Goal: Information Seeking & Learning: Learn about a topic

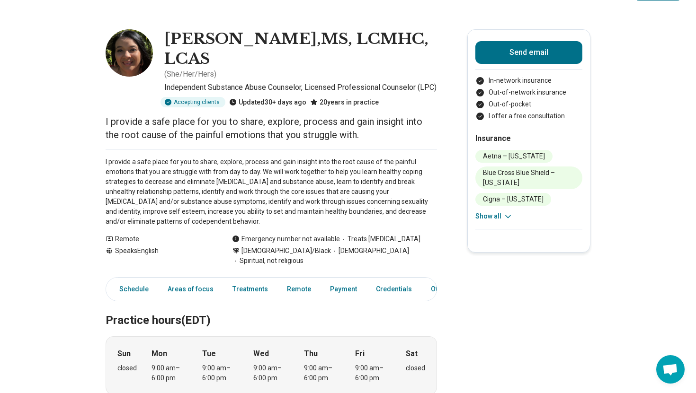
scroll to position [29, 0]
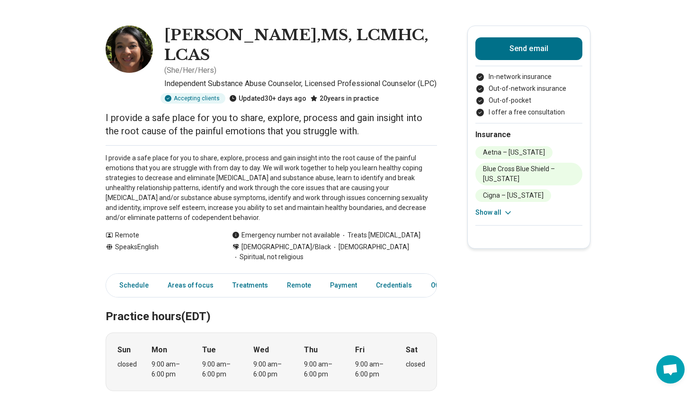
click at [132, 62] on img at bounding box center [129, 49] width 47 height 47
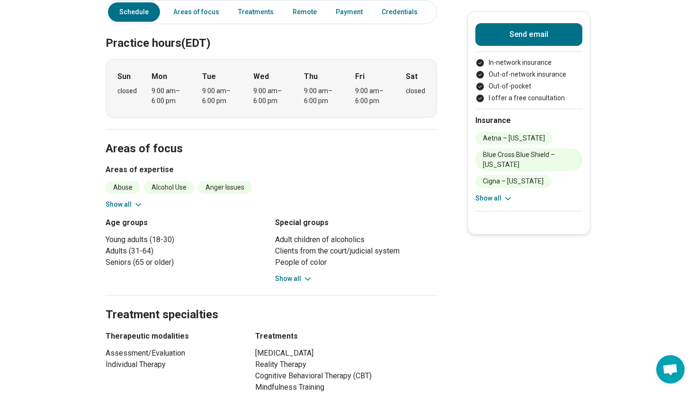
scroll to position [306, 0]
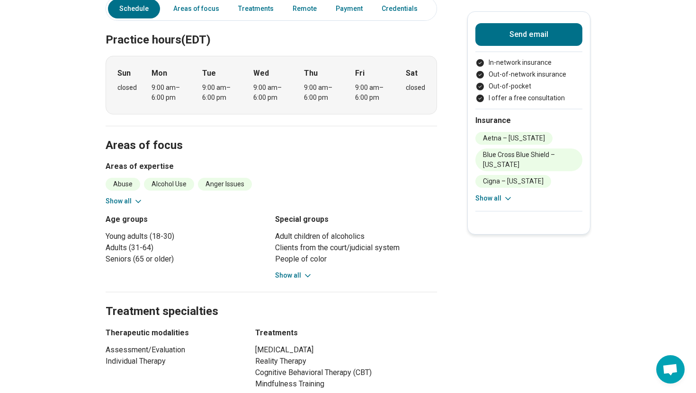
click at [134, 197] on icon at bounding box center [137, 201] width 9 height 9
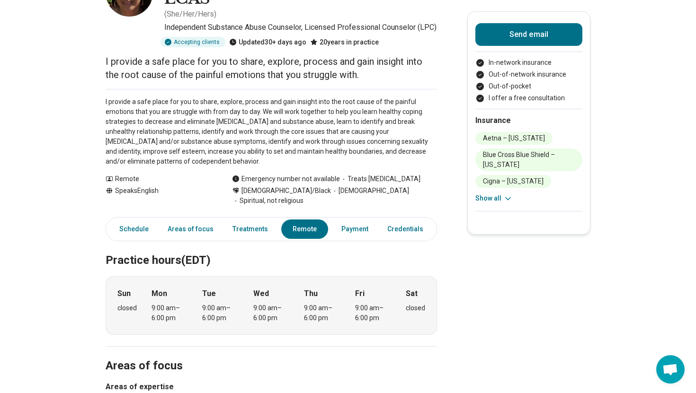
scroll to position [0, 0]
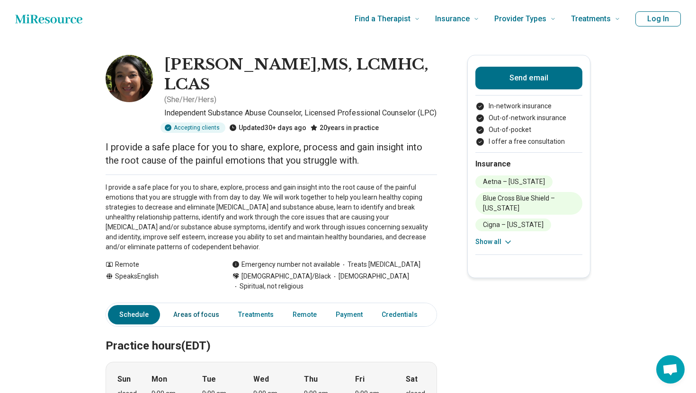
click at [181, 308] on link "Areas of focus" at bounding box center [196, 314] width 57 height 19
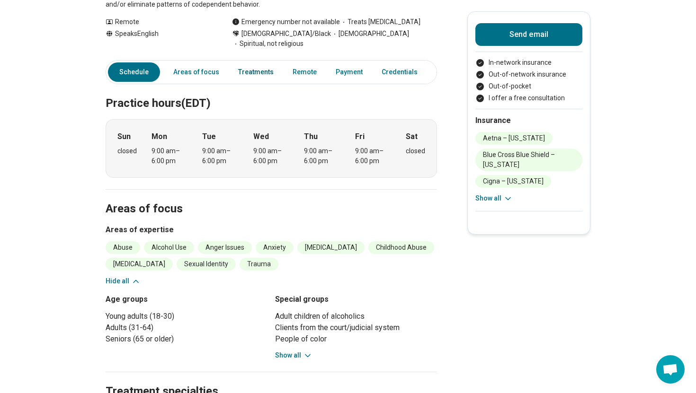
click at [253, 62] on link "Treatments" at bounding box center [255, 71] width 47 height 19
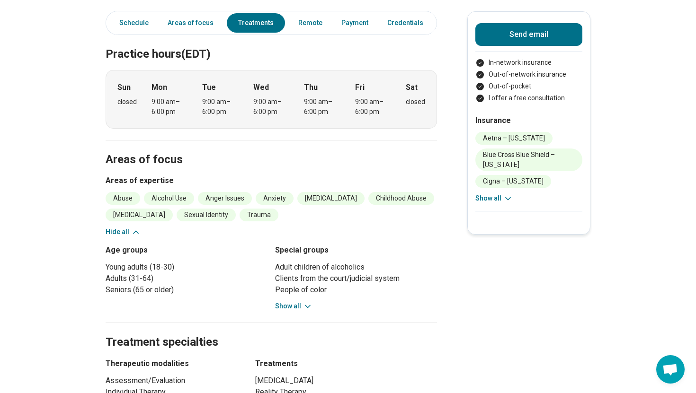
scroll to position [192, 0]
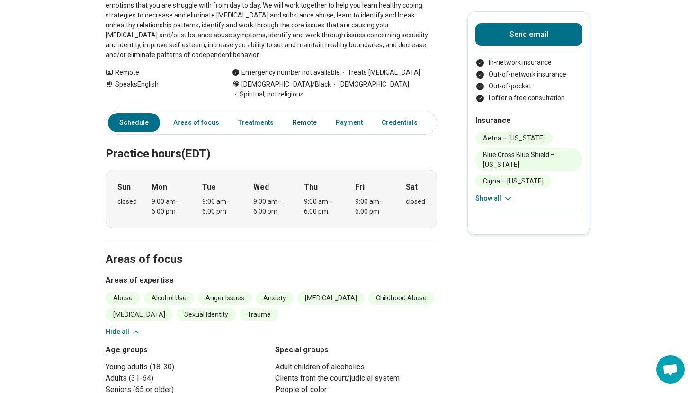
click at [299, 113] on link "Remote" at bounding box center [304, 122] width 35 height 19
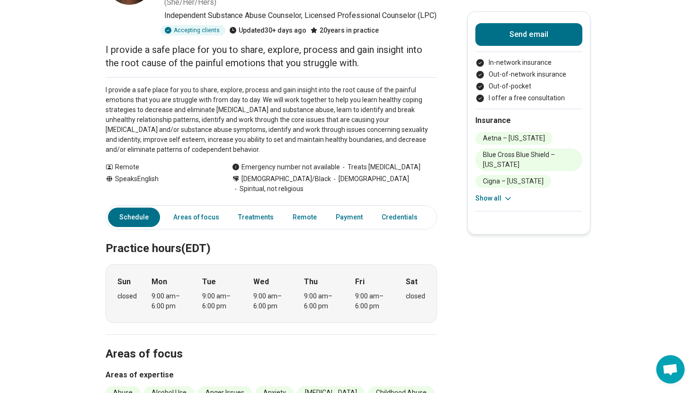
scroll to position [0, 0]
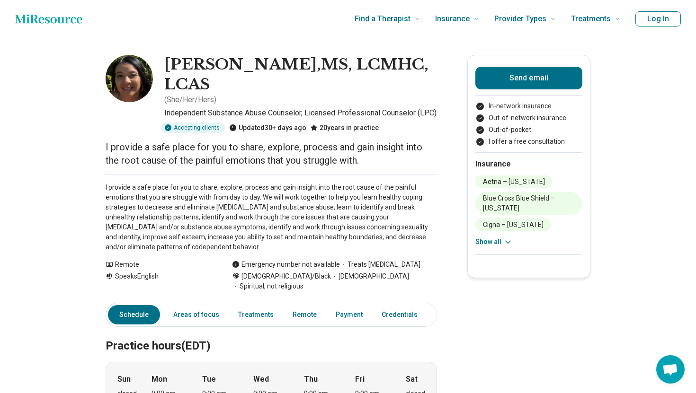
click at [431, 307] on link "Other" at bounding box center [448, 314] width 34 height 19
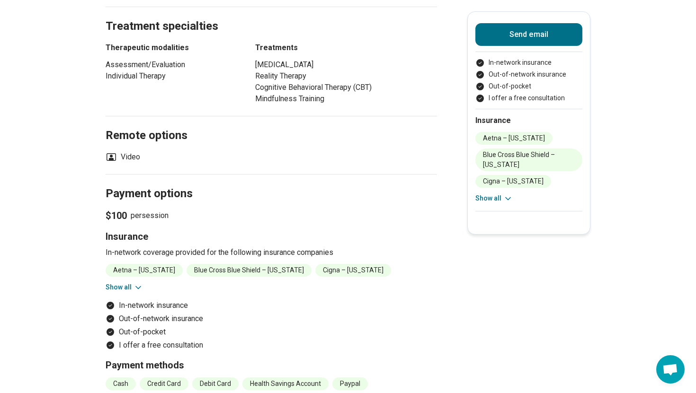
scroll to position [587, 0]
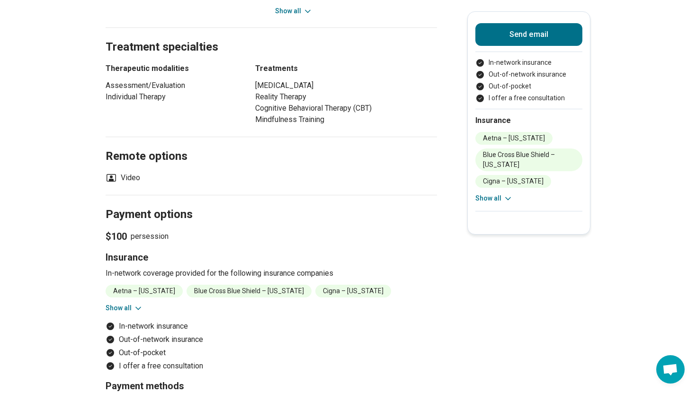
click at [133, 304] on icon at bounding box center [137, 308] width 9 height 9
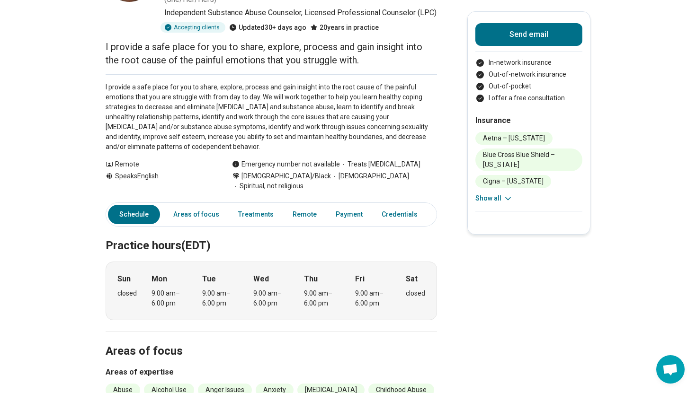
scroll to position [99, 0]
click at [255, 182] on span "Spiritual, not religious" at bounding box center [267, 187] width 71 height 10
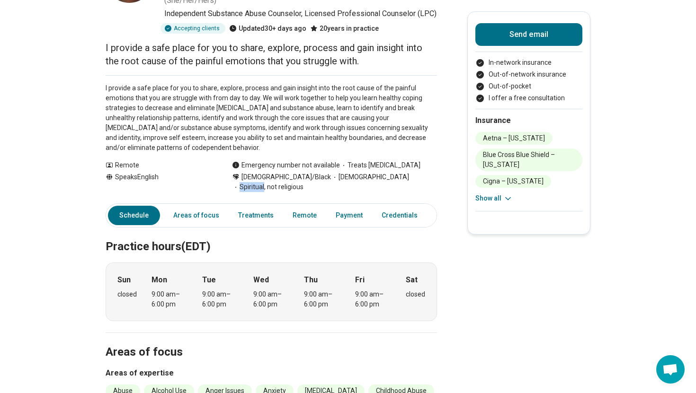
click at [255, 182] on span "Spiritual, not religious" at bounding box center [267, 187] width 71 height 10
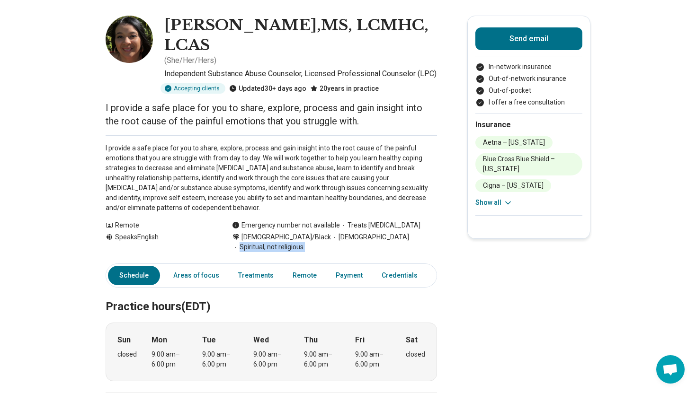
scroll to position [16, 0]
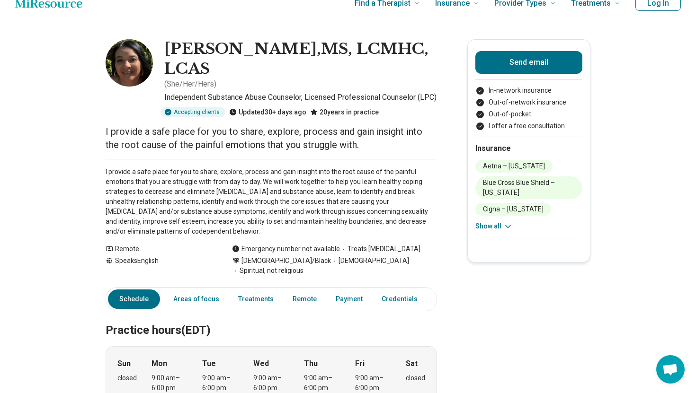
click at [255, 175] on p "I provide a safe place for you to share, explore, process and gain insight into…" at bounding box center [271, 202] width 331 height 70
click at [256, 221] on p "I provide a safe place for you to share, explore, process and gain insight into…" at bounding box center [271, 202] width 331 height 70
click at [266, 266] on span "Spiritual, not religious" at bounding box center [267, 271] width 71 height 10
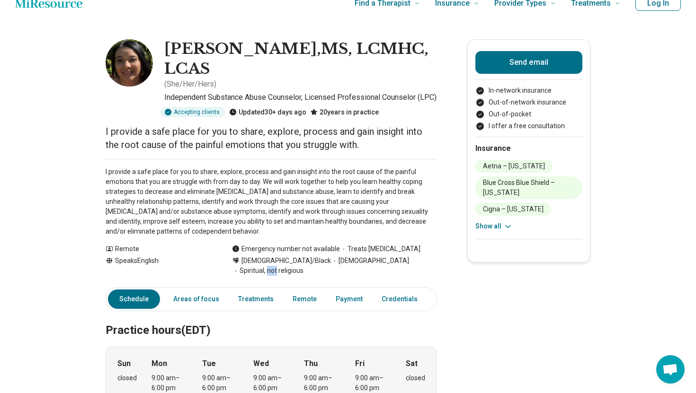
click at [266, 266] on span "Spiritual, not religious" at bounding box center [267, 271] width 71 height 10
